Goal: Book appointment/travel/reservation

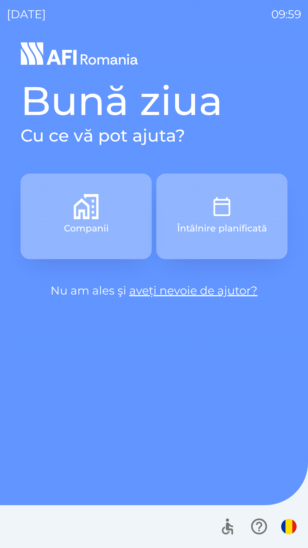
click at [56, 199] on button "Companii" at bounding box center [86, 216] width 131 height 86
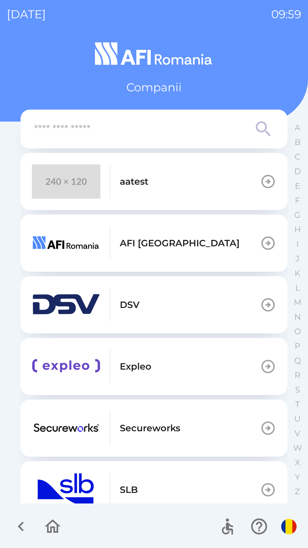
click at [64, 176] on img "button" at bounding box center [66, 181] width 68 height 34
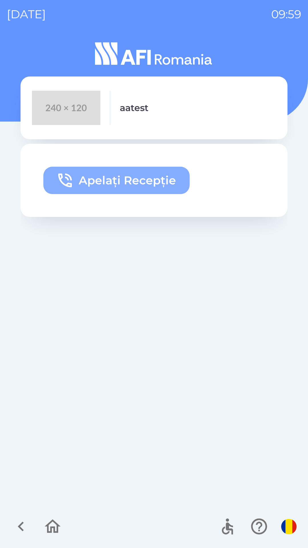
click at [64, 179] on icon "button" at bounding box center [65, 180] width 18 height 18
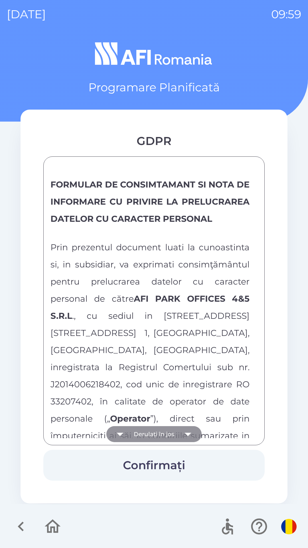
click at [143, 441] on button "Derulați în jos" at bounding box center [153, 434] width 95 height 16
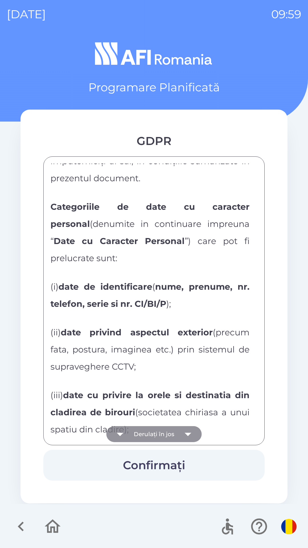
click at [145, 435] on button "Derulați în jos" at bounding box center [153, 434] width 95 height 16
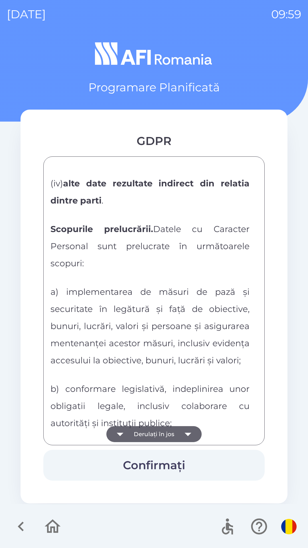
click at [145, 432] on button "Derulați în jos" at bounding box center [153, 434] width 95 height 16
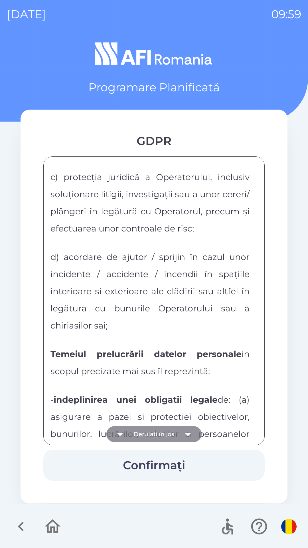
click at [144, 436] on button "Derulați în jos" at bounding box center [153, 434] width 95 height 16
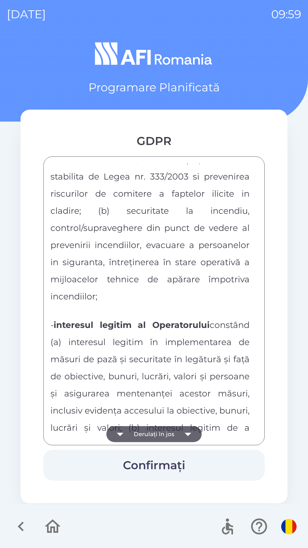
click at [137, 436] on button "Derulați în jos" at bounding box center [153, 434] width 95 height 16
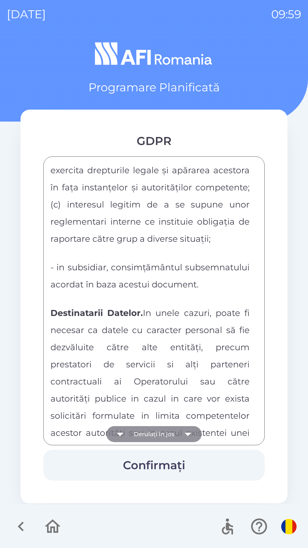
click at [138, 436] on button "Derulați în jos" at bounding box center [153, 434] width 95 height 16
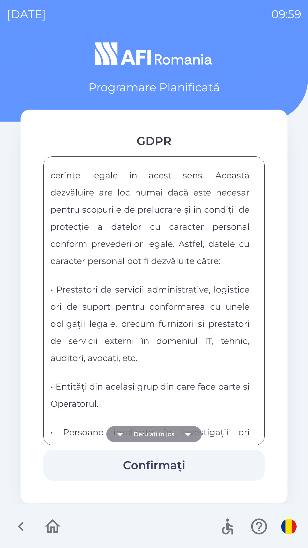
click at [137, 437] on button "Derulați în jos" at bounding box center [153, 434] width 95 height 16
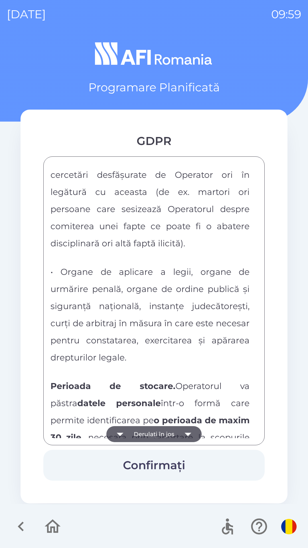
click at [138, 431] on button "Derulați în jos" at bounding box center [153, 434] width 95 height 16
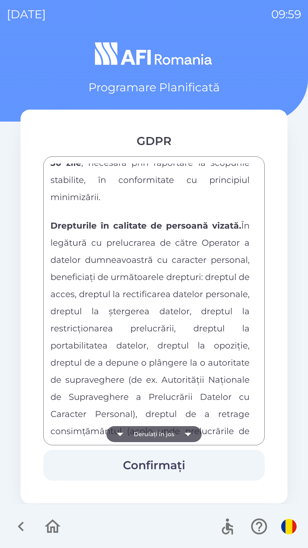
click at [138, 432] on button "Derulați în jos" at bounding box center [153, 434] width 95 height 16
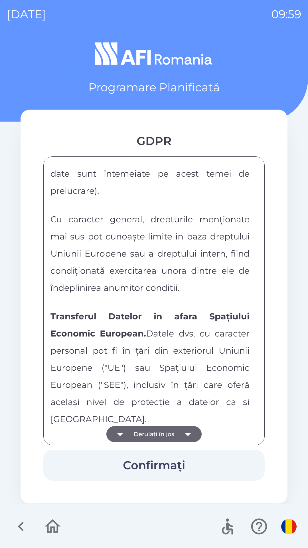
click at [139, 431] on button "Derulați în jos" at bounding box center [153, 434] width 95 height 16
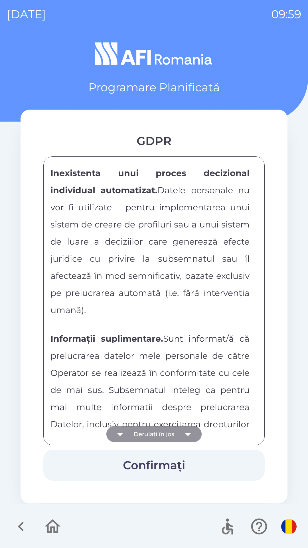
click at [140, 430] on button "Derulați în jos" at bounding box center [153, 434] width 95 height 16
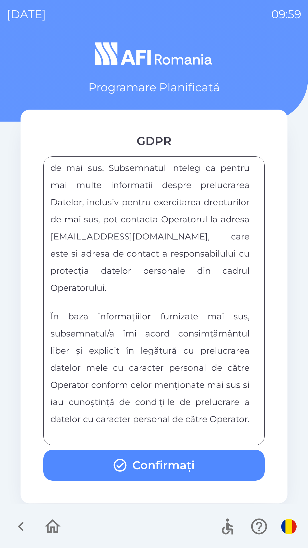
click at [143, 430] on div "FORMULAR DE CONSIMTAMANT SI NOTA DE INFORMARE CU PRIVIRE LA PRELUCRAREA DATELOR…" at bounding box center [154, 300] width 207 height 274
click at [138, 435] on div "FORMULAR DE CONSIMTAMANT SI NOTA DE INFORMARE CU PRIVIRE LA PRELUCRAREA DATELOR…" at bounding box center [154, 300] width 207 height 274
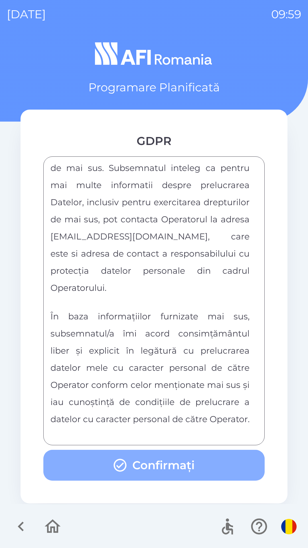
click at [120, 464] on icon "button" at bounding box center [119, 464] width 15 height 15
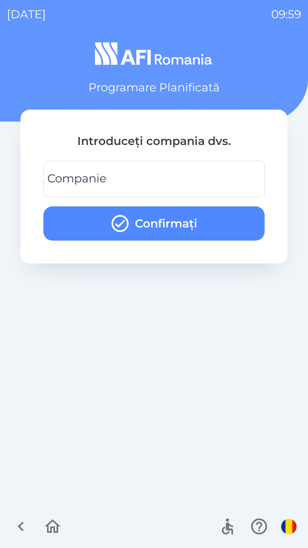
click at [63, 173] on div "Companie Companie" at bounding box center [153, 179] width 221 height 36
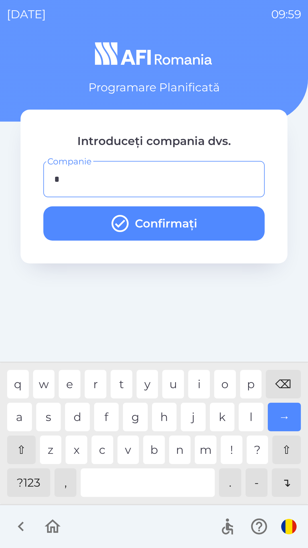
click at [99, 383] on div "r" at bounding box center [96, 384] width 22 height 29
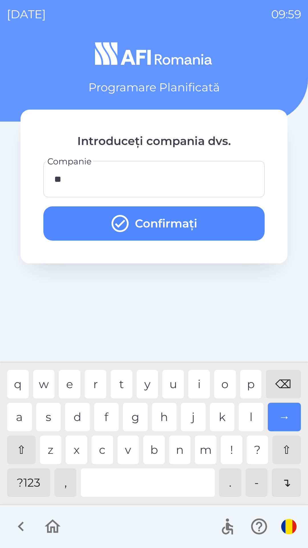
click at [97, 382] on div "r" at bounding box center [96, 384] width 22 height 29
type input "***"
click at [103, 233] on button "Confirmați" at bounding box center [153, 223] width 221 height 34
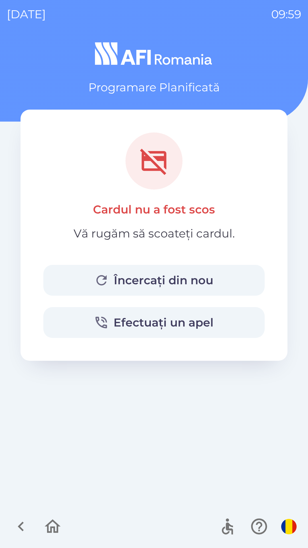
click at [75, 273] on button "Încercați din nou" at bounding box center [153, 280] width 221 height 31
